Goal: Task Accomplishment & Management: Complete application form

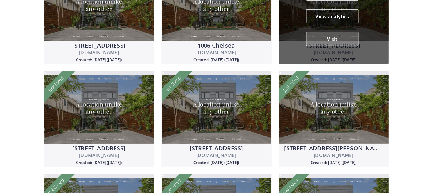
click at [330, 41] on button "Visit" at bounding box center [332, 39] width 52 height 14
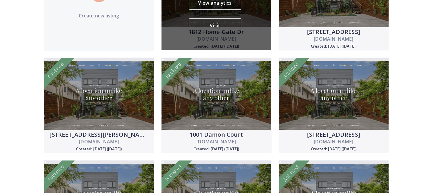
scroll to position [107, 0]
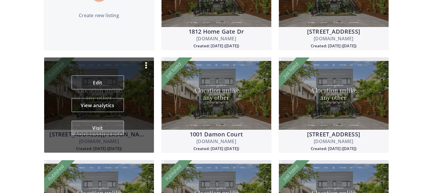
click at [107, 128] on button "Visit" at bounding box center [97, 128] width 52 height 14
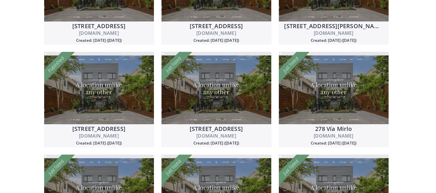
scroll to position [729, 0]
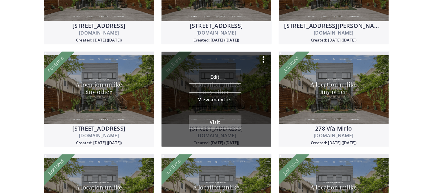
click at [208, 124] on button "Visit" at bounding box center [215, 122] width 52 height 14
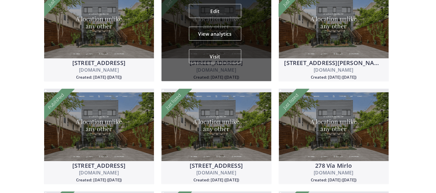
scroll to position [691, 0]
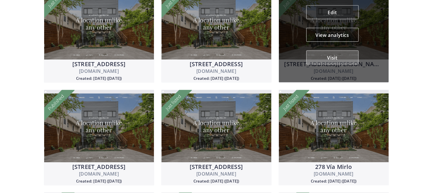
click at [312, 59] on button "Visit" at bounding box center [332, 57] width 52 height 14
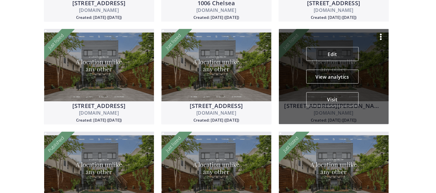
scroll to position [649, 0]
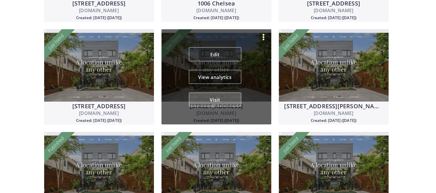
click at [224, 100] on button "Visit" at bounding box center [215, 100] width 52 height 14
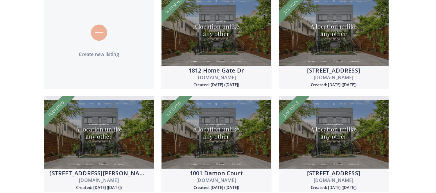
scroll to position [67, 0]
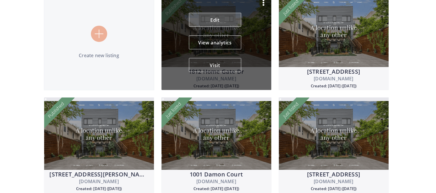
click at [209, 24] on link "Edit" at bounding box center [215, 20] width 52 height 14
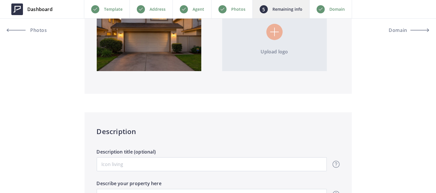
scroll to position [356, 0]
click at [237, 12] on p "Photos" at bounding box center [238, 9] width 14 height 7
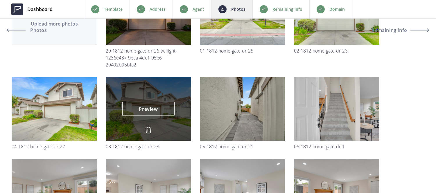
scroll to position [99, 0]
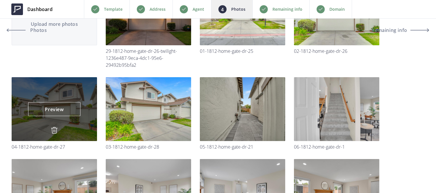
click at [54, 131] on img at bounding box center [54, 130] width 7 height 7
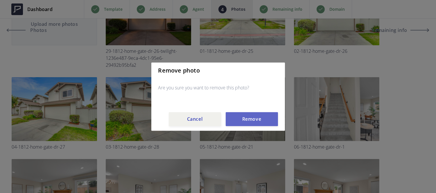
click at [241, 120] on button "Remove" at bounding box center [251, 119] width 52 height 14
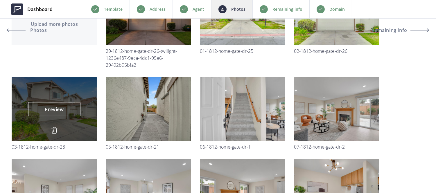
click at [53, 130] on img at bounding box center [54, 130] width 7 height 7
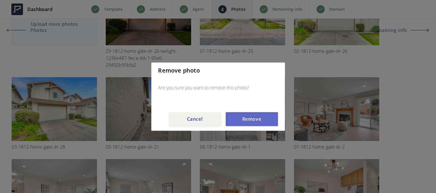
click at [249, 117] on button "Remove" at bounding box center [251, 119] width 52 height 14
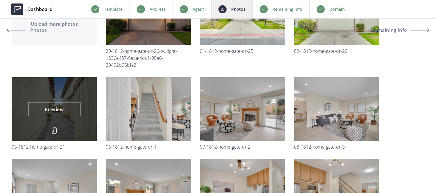
click at [53, 131] on img at bounding box center [54, 130] width 7 height 7
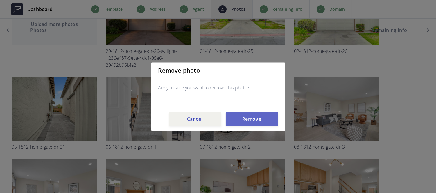
click at [261, 114] on button "Remove" at bounding box center [251, 119] width 52 height 14
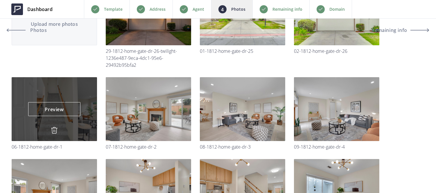
click at [54, 131] on img at bounding box center [54, 130] width 7 height 7
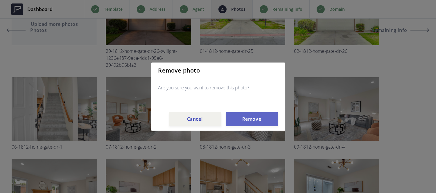
click at [252, 118] on button "Remove" at bounding box center [251, 119] width 52 height 14
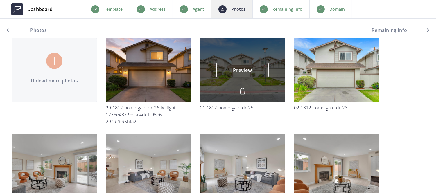
scroll to position [42, 0]
